Goal: Check status

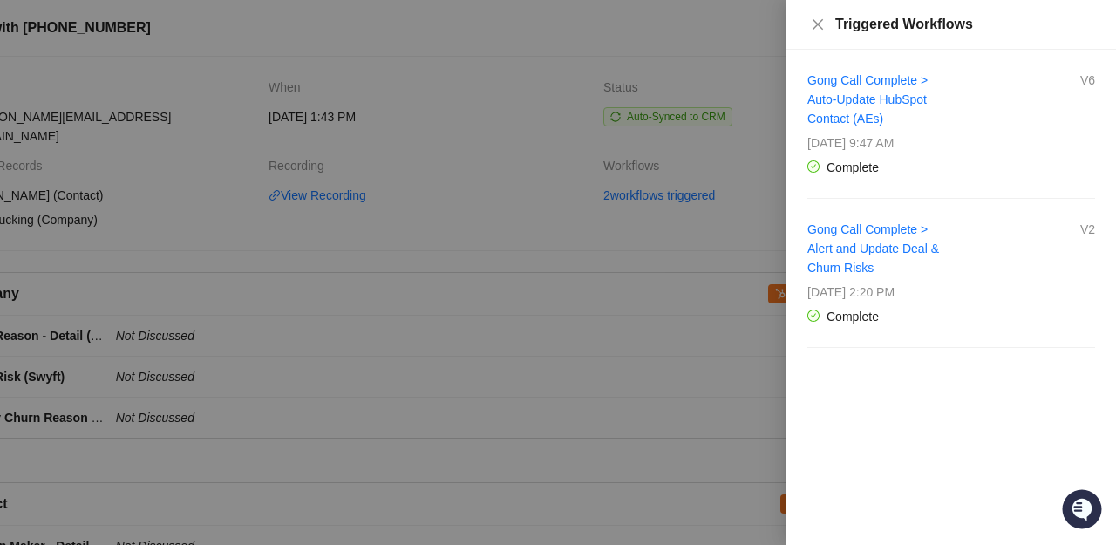
click at [909, 89] on div "Gong Call Complete > Auto-Update HubSpot Contact (AEs)" at bounding box center [879, 100] width 144 height 58
click at [897, 80] on link "Gong Call Complete > Auto-Update HubSpot Contact (AEs)" at bounding box center [867, 99] width 120 height 52
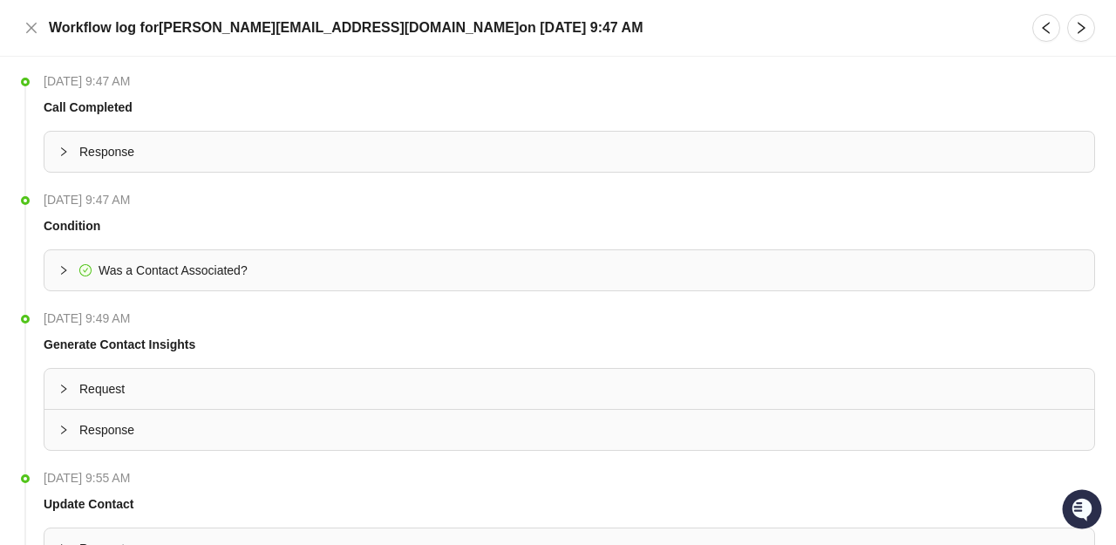
scroll to position [169, 0]
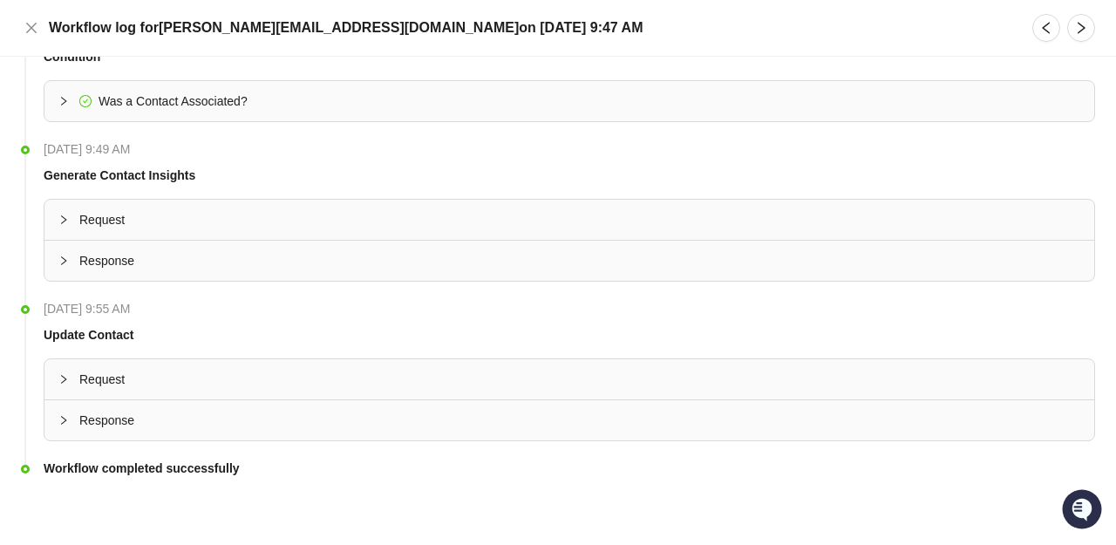
click at [234, 254] on span "Response" at bounding box center [579, 260] width 1001 height 19
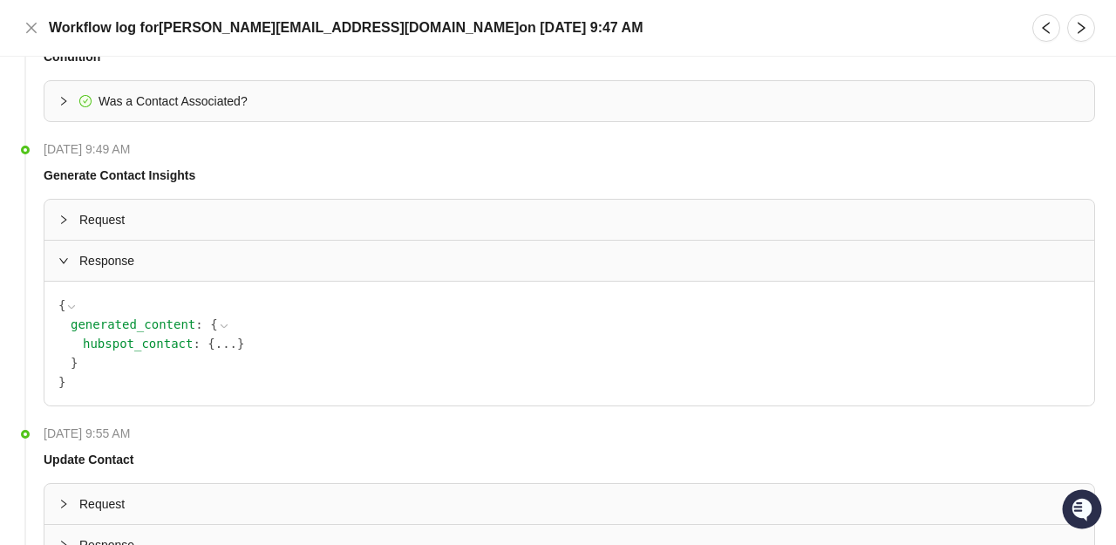
click at [234, 254] on span "Response" at bounding box center [579, 260] width 1001 height 19
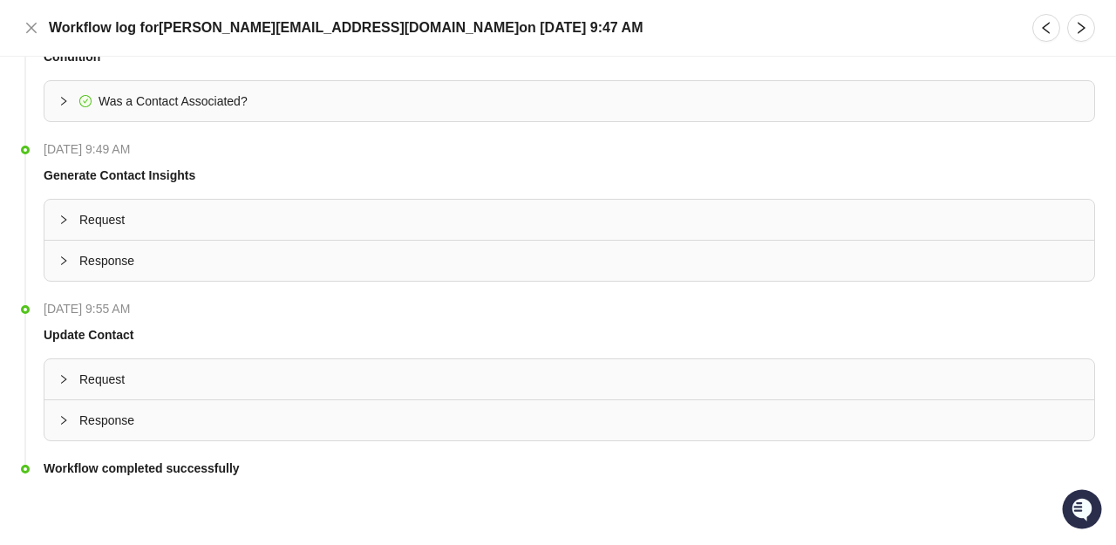
click at [112, 413] on span "Response" at bounding box center [579, 420] width 1001 height 19
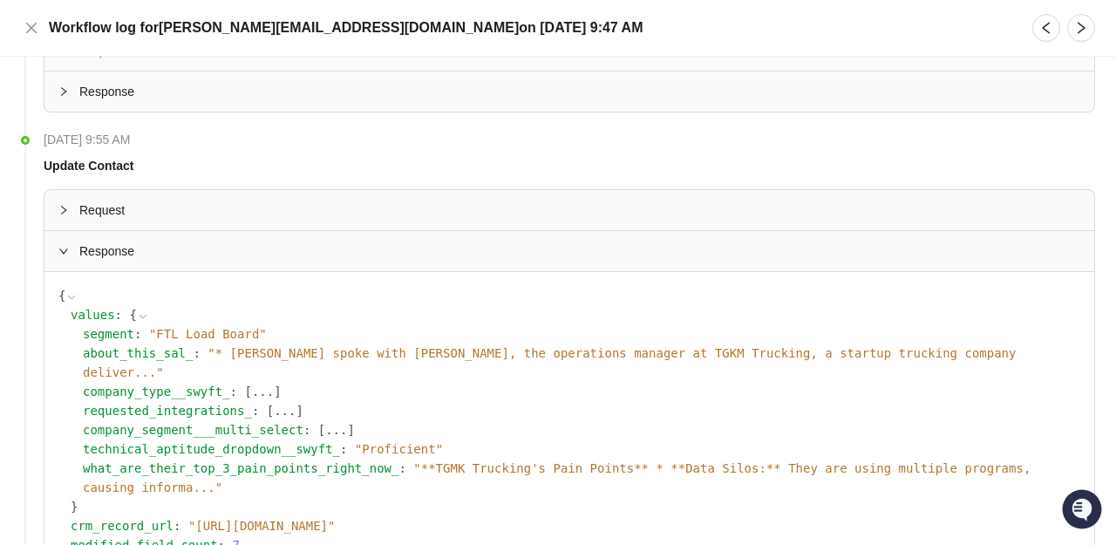
scroll to position [399, 0]
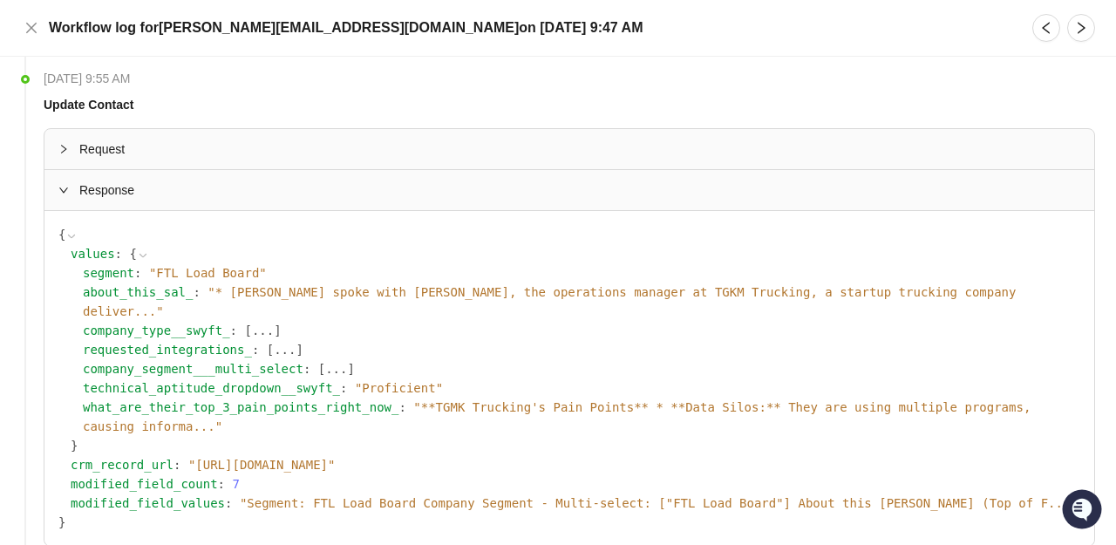
drag, startPoint x: 167, startPoint y: 426, endPoint x: 497, endPoint y: 424, distance: 329.5
click at [336, 458] on span "" https://app.hubspot.com/contacts/2436381/135056571522 "" at bounding box center [261, 465] width 147 height 14
click at [0, 0] on icon at bounding box center [0, 0] width 0 height 0
